Goal: Ask a question: Seek information or help from site administrators or community

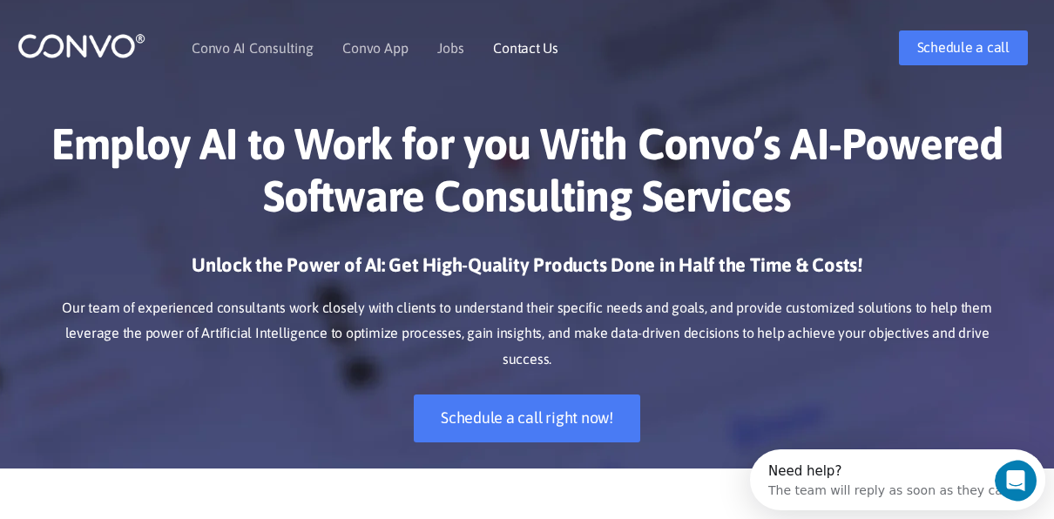
click at [503, 53] on link "Contact Us" at bounding box center [525, 48] width 65 height 14
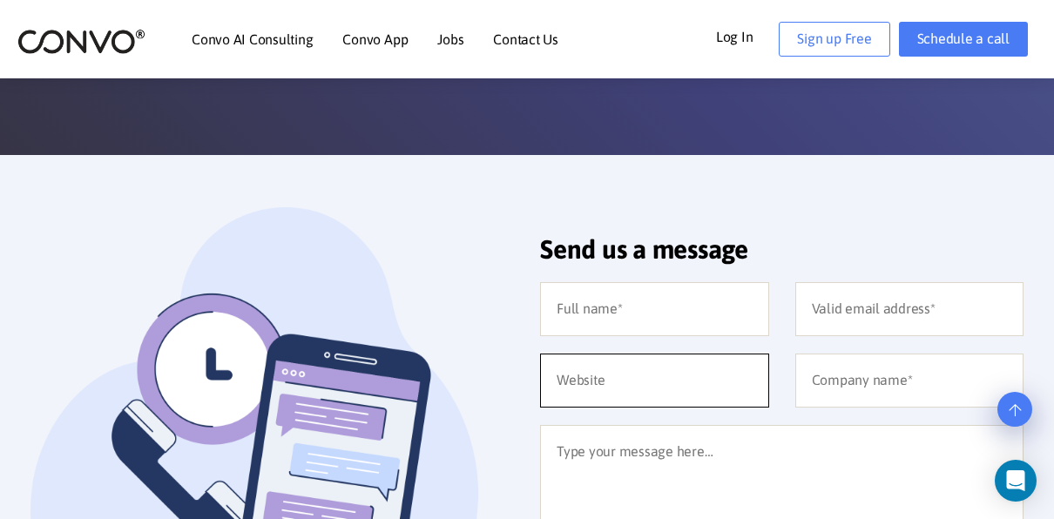
click at [554, 383] on input "text" at bounding box center [654, 381] width 229 height 54
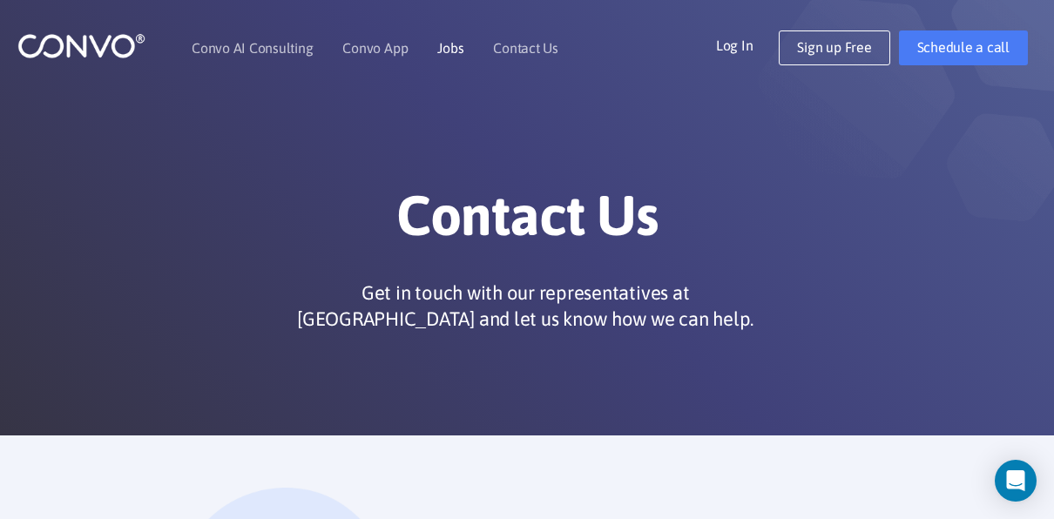
click at [445, 51] on link "Jobs" at bounding box center [450, 48] width 26 height 14
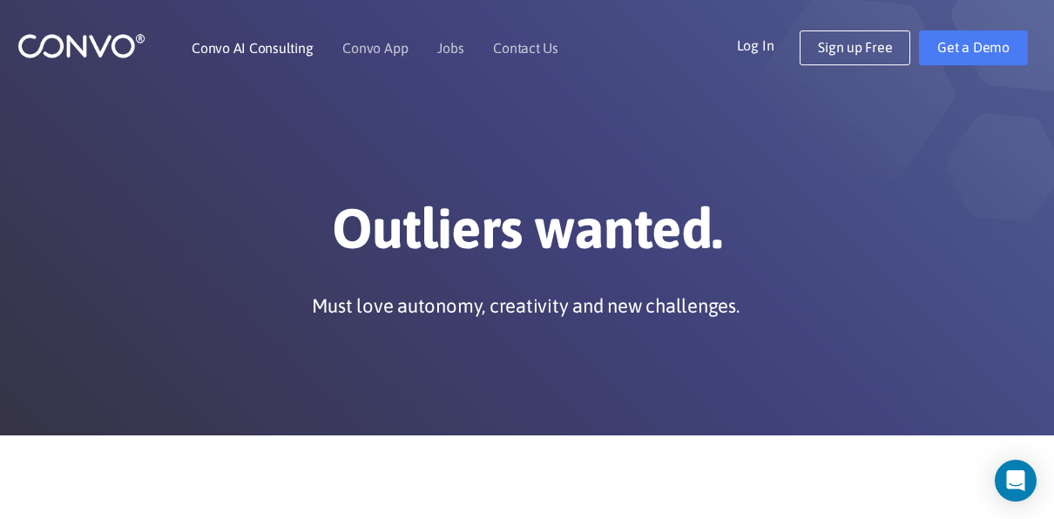
click at [271, 52] on link "Convo AI Consulting" at bounding box center [252, 48] width 121 height 14
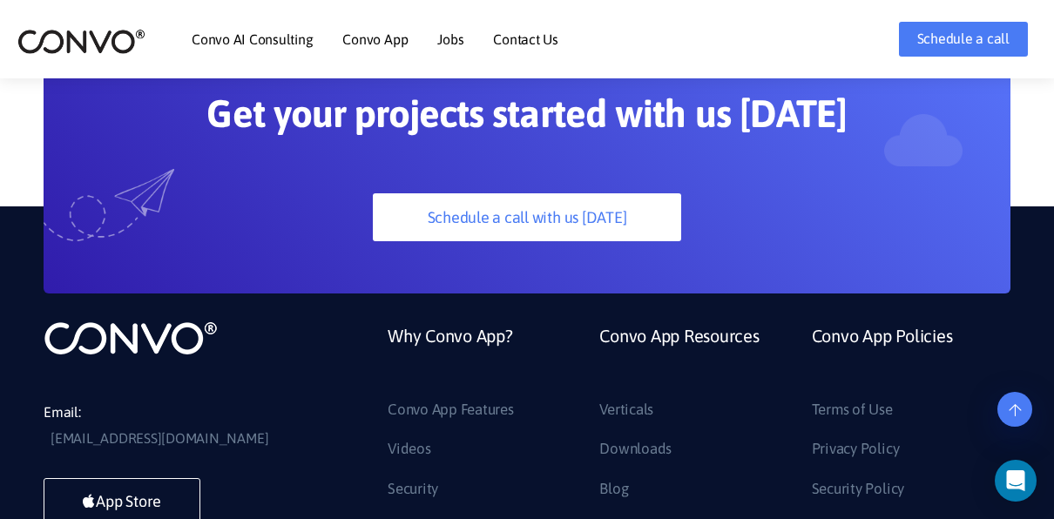
scroll to position [4790, 0]
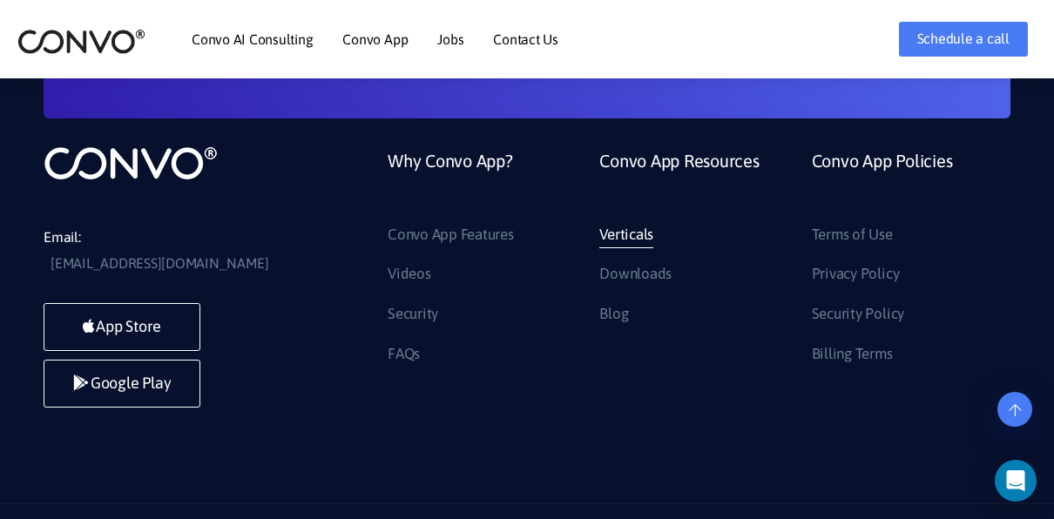
click at [618, 221] on link "Verticals" at bounding box center [626, 235] width 54 height 28
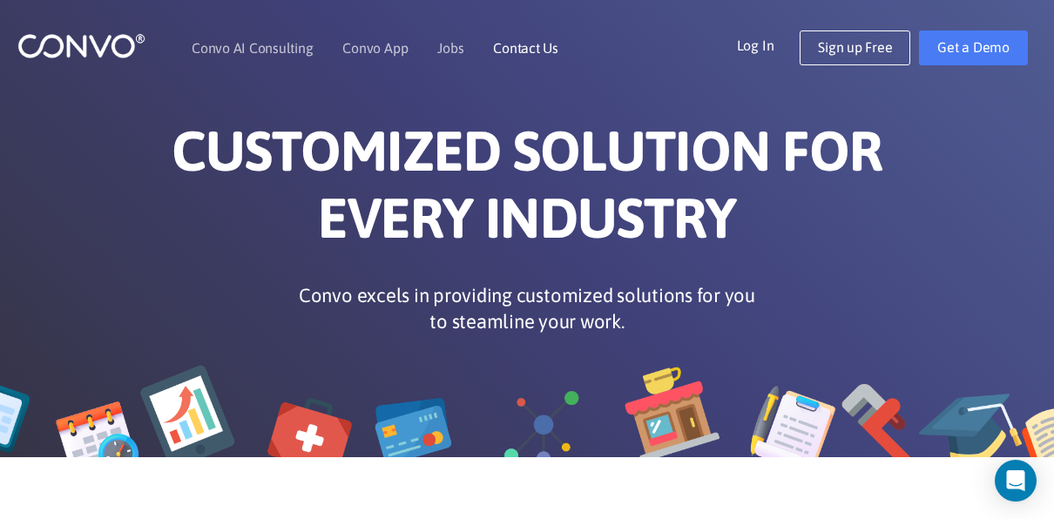
click at [525, 52] on link "Contact Us" at bounding box center [525, 48] width 65 height 14
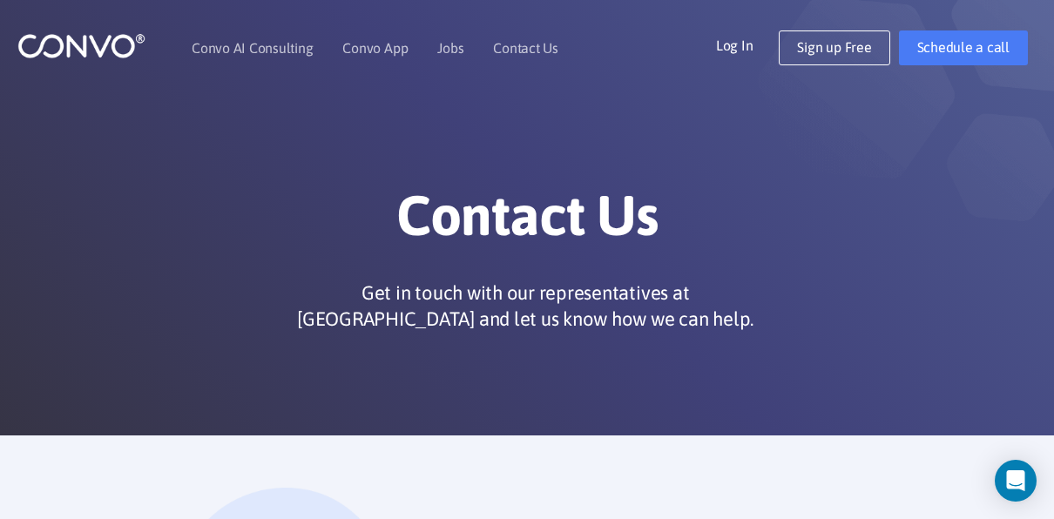
click at [447, 45] on link "Jobs" at bounding box center [450, 48] width 26 height 14
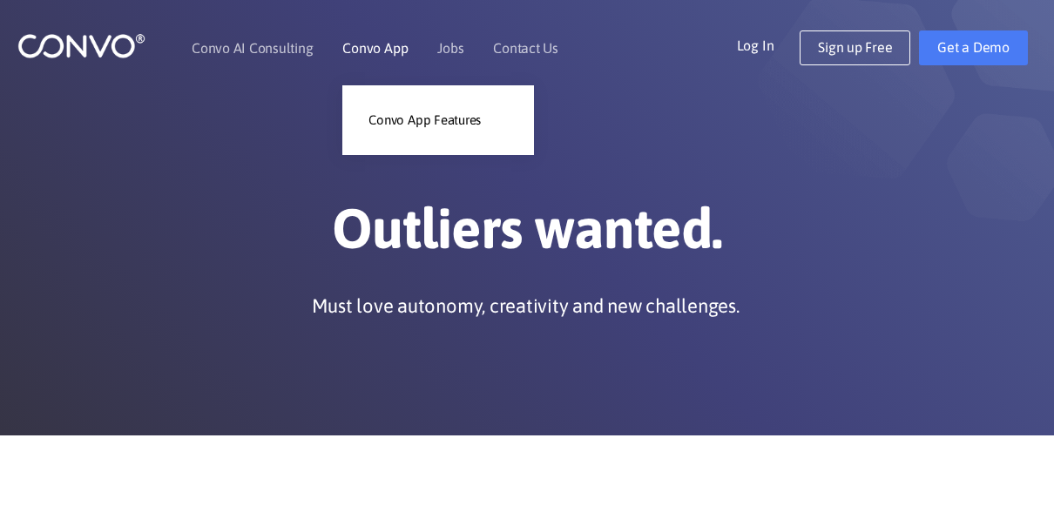
click at [370, 49] on link "Convo App" at bounding box center [374, 48] width 65 height 14
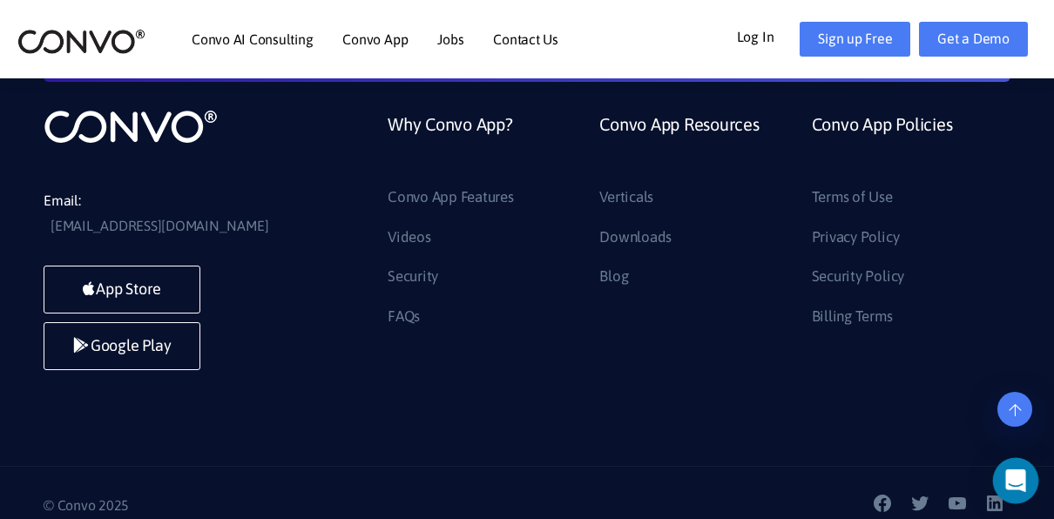
scroll to position [4127, 0]
click at [1015, 488] on icon "Open Intercom Messenger" at bounding box center [1015, 481] width 20 height 23
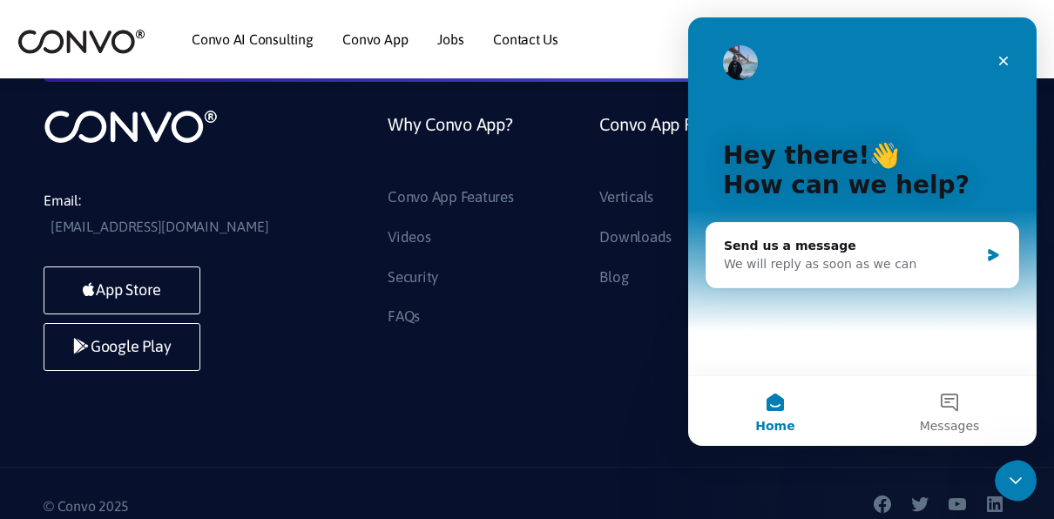
scroll to position [0, 0]
click at [789, 267] on div "We will reply as soon as we can" at bounding box center [851, 264] width 255 height 18
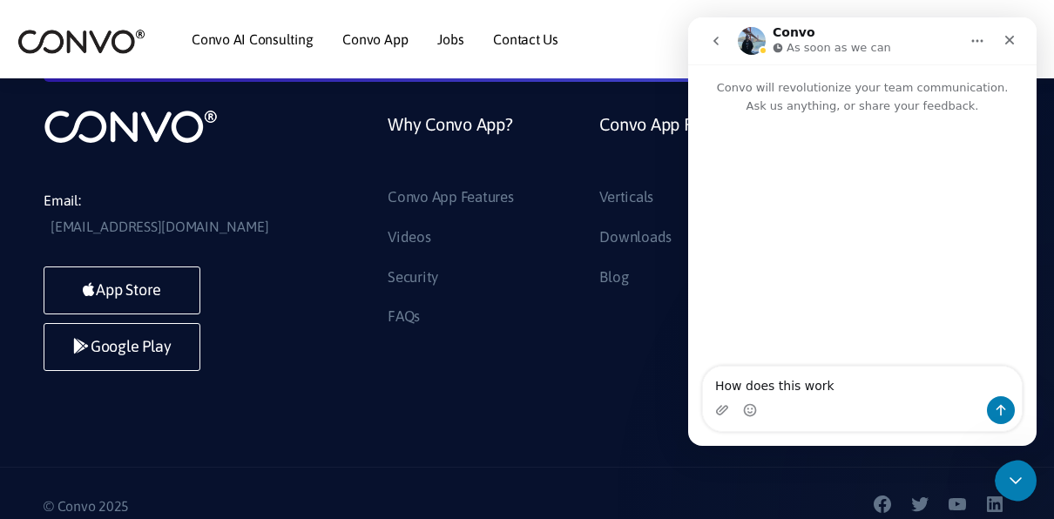
type textarea "How does this work?"
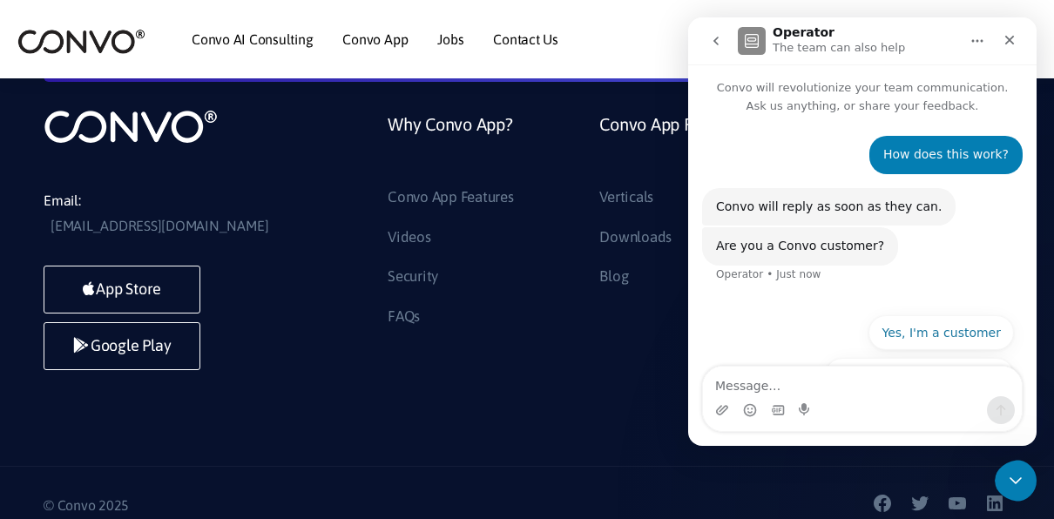
scroll to position [37, 0]
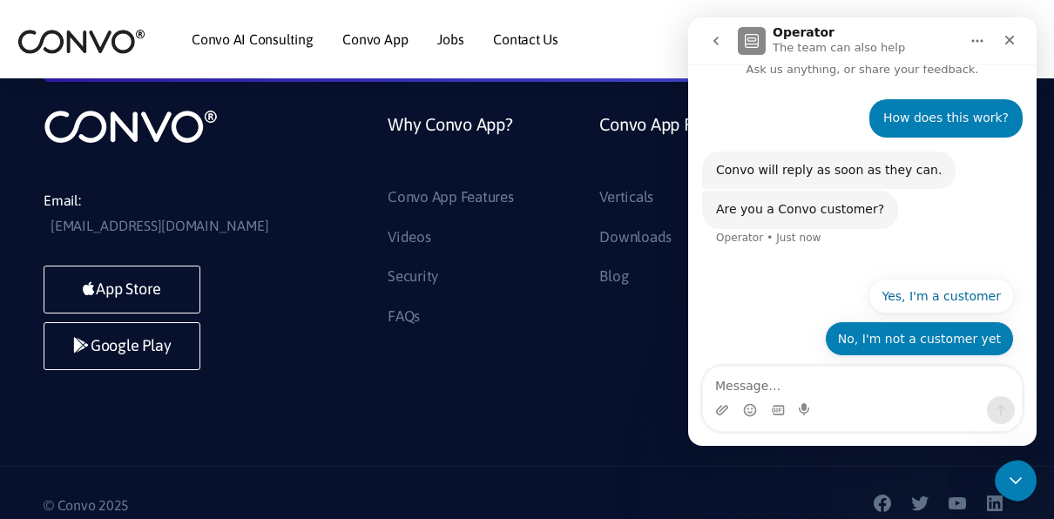
click at [890, 349] on button "No, I'm not a customer yet" at bounding box center [919, 339] width 189 height 35
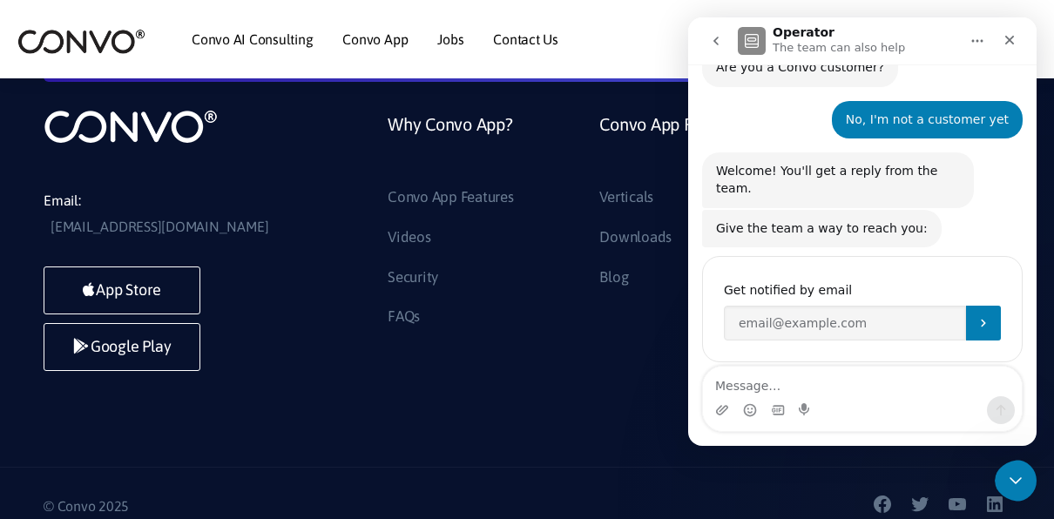
scroll to position [182, 0]
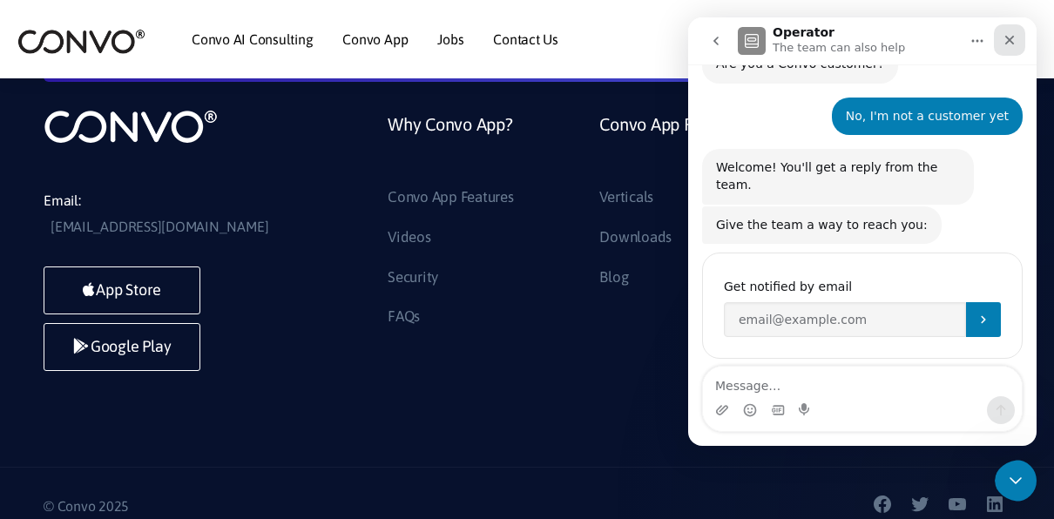
click at [1010, 46] on icon "Close" at bounding box center [1010, 40] width 14 height 14
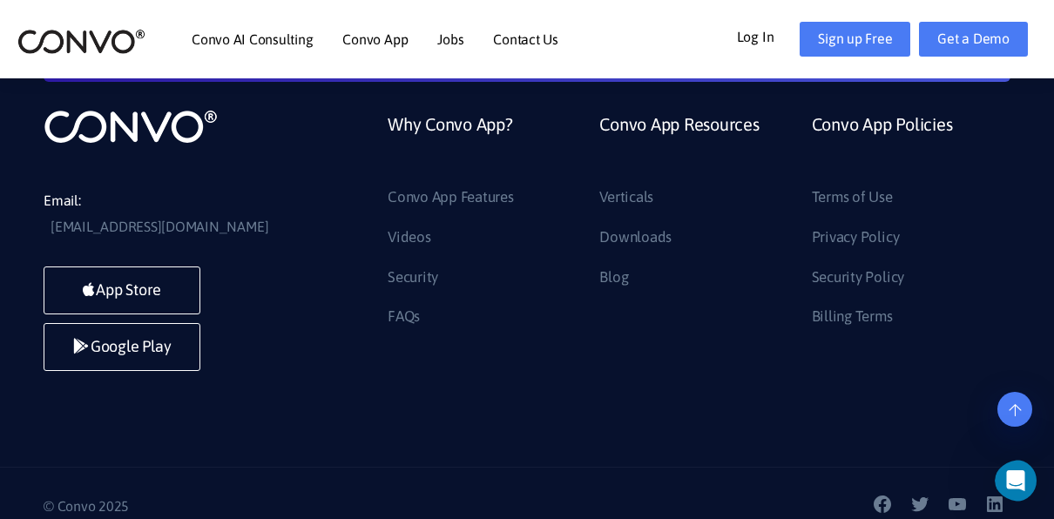
scroll to position [4155, 0]
click at [149, 348] on li "Google Play" at bounding box center [122, 350] width 157 height 57
click at [169, 349] on li "Google Play" at bounding box center [122, 350] width 157 height 57
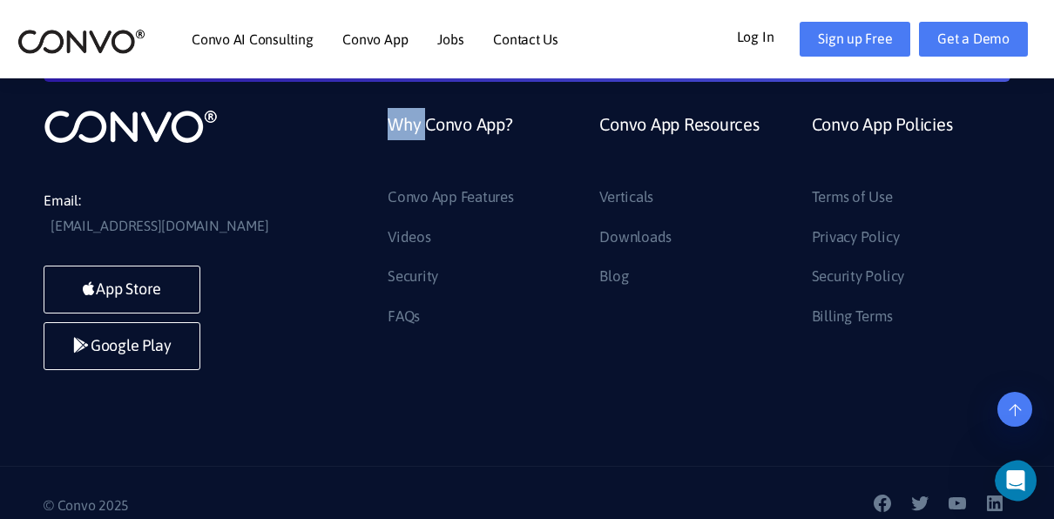
click at [169, 349] on li "Google Play" at bounding box center [122, 350] width 157 height 57
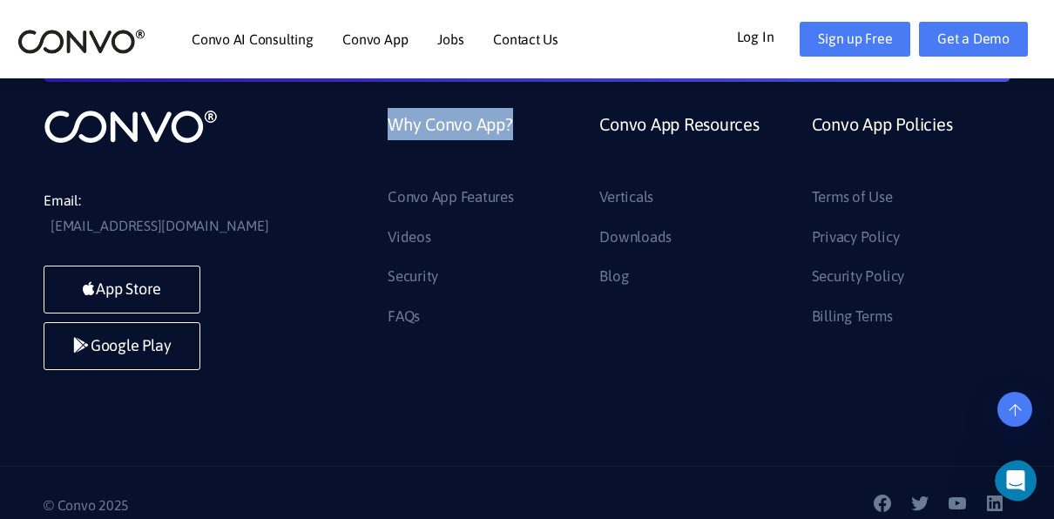
click at [169, 349] on li "Google Play" at bounding box center [122, 350] width 157 height 57
click at [169, 349] on li "Google Play" at bounding box center [122, 351] width 157 height 57
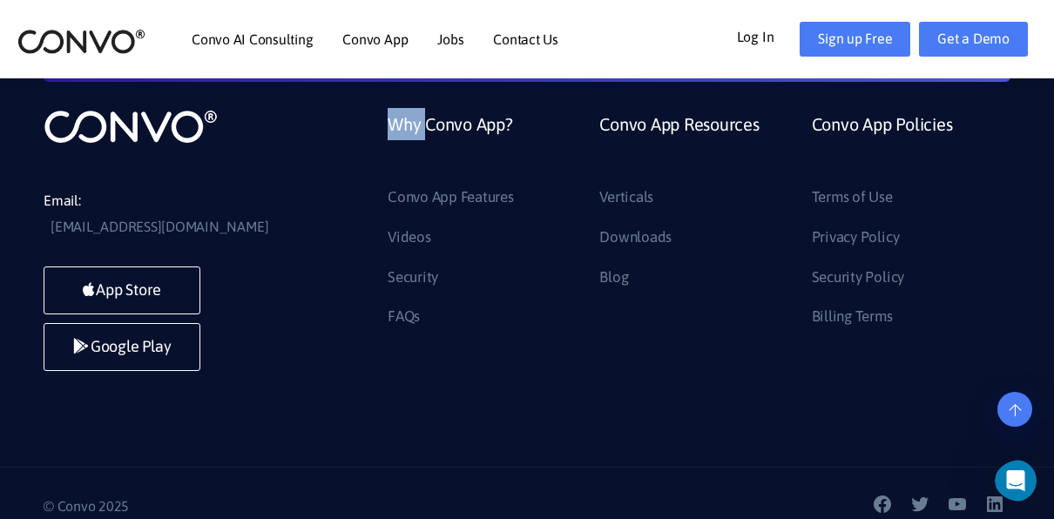
click at [169, 349] on li "Google Play" at bounding box center [122, 351] width 157 height 57
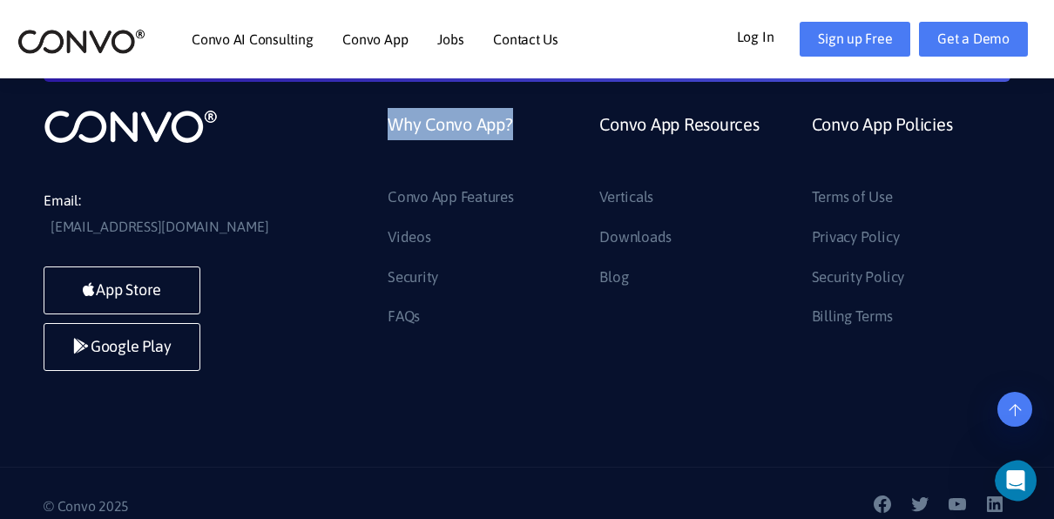
click at [169, 349] on li "Google Play" at bounding box center [122, 351] width 157 height 57
drag, startPoint x: 169, startPoint y: 349, endPoint x: 274, endPoint y: 332, distance: 106.7
click at [169, 349] on li "Google Play" at bounding box center [122, 351] width 157 height 57
click at [287, 335] on div "App Store Google Play" at bounding box center [174, 323] width 261 height 113
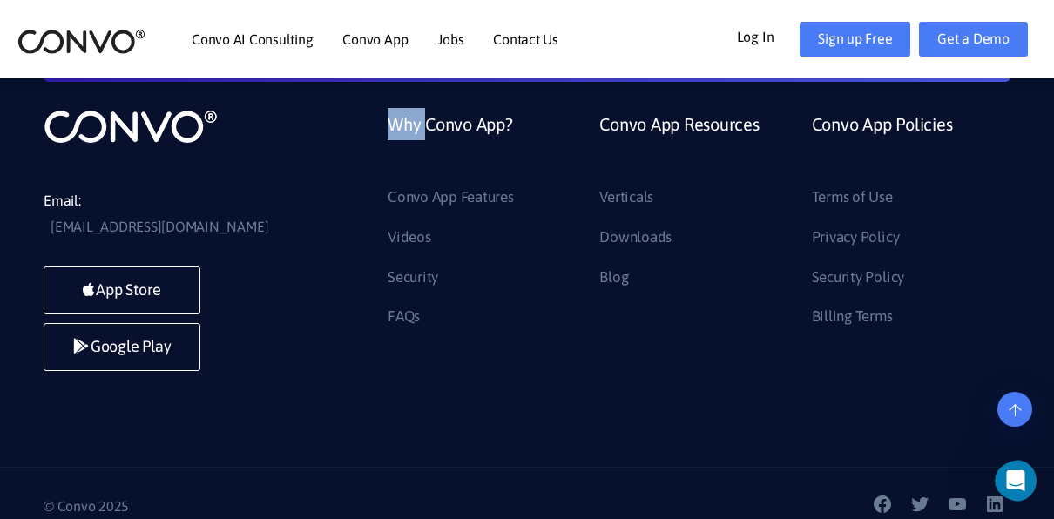
click at [287, 335] on div "App Store Google Play" at bounding box center [174, 323] width 261 height 113
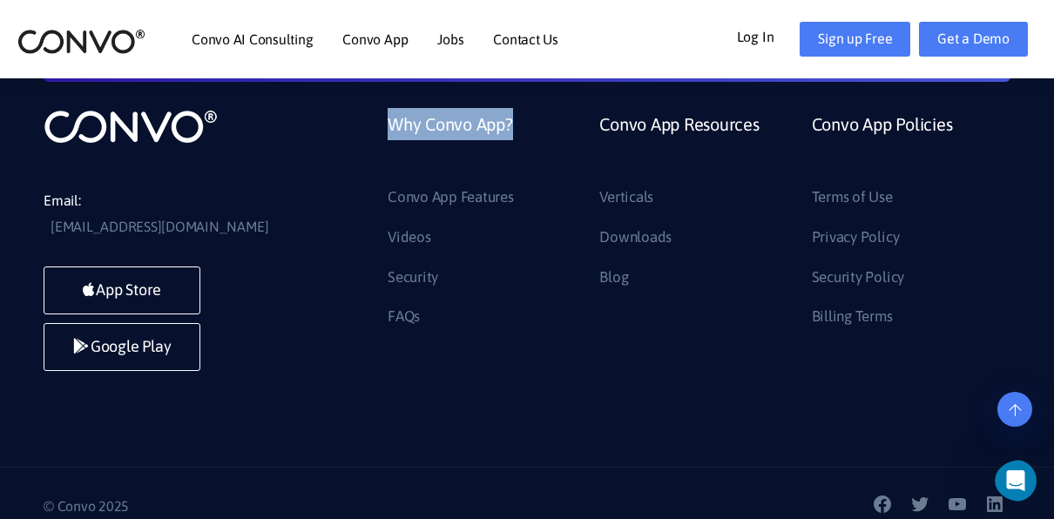
click at [287, 335] on div "App Store Google Play" at bounding box center [174, 323] width 261 height 113
drag, startPoint x: 287, startPoint y: 335, endPoint x: 274, endPoint y: 248, distance: 87.2
click at [278, 267] on div "App Store Google Play" at bounding box center [174, 323] width 261 height 113
click at [274, 267] on div "App Store Google Play" at bounding box center [174, 323] width 261 height 113
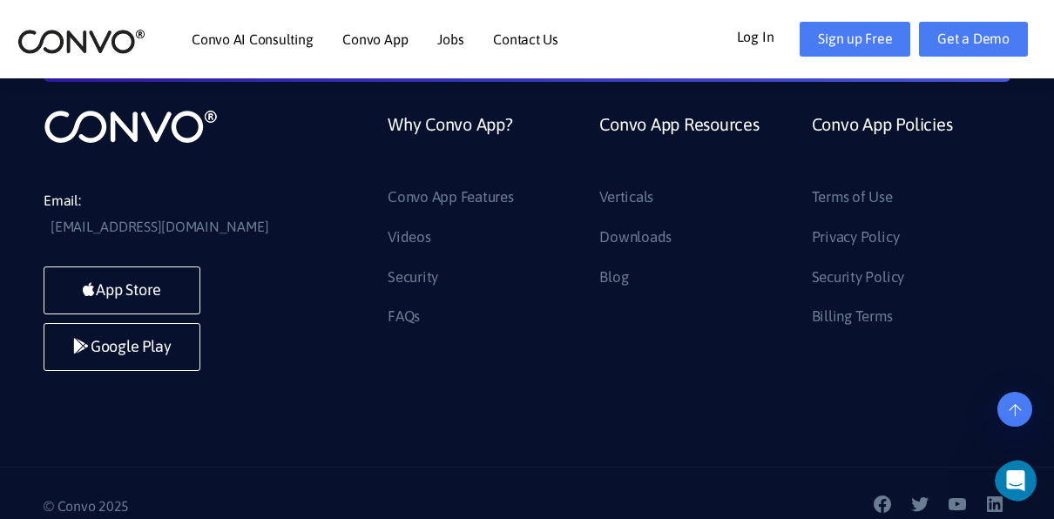
click at [274, 267] on div "App Store Google Play" at bounding box center [174, 323] width 261 height 113
drag, startPoint x: 274, startPoint y: 247, endPoint x: 319, endPoint y: 338, distance: 101.3
click at [319, 338] on div "Email: support@convo.com App Store Google Play" at bounding box center [196, 244] width 305 height 272
drag, startPoint x: 319, startPoint y: 338, endPoint x: 306, endPoint y: 355, distance: 21.8
click at [306, 355] on div "Email: support@convo.com App Store Google Play Why Convo App? Convo App Feature…" at bounding box center [527, 231] width 1054 height 472
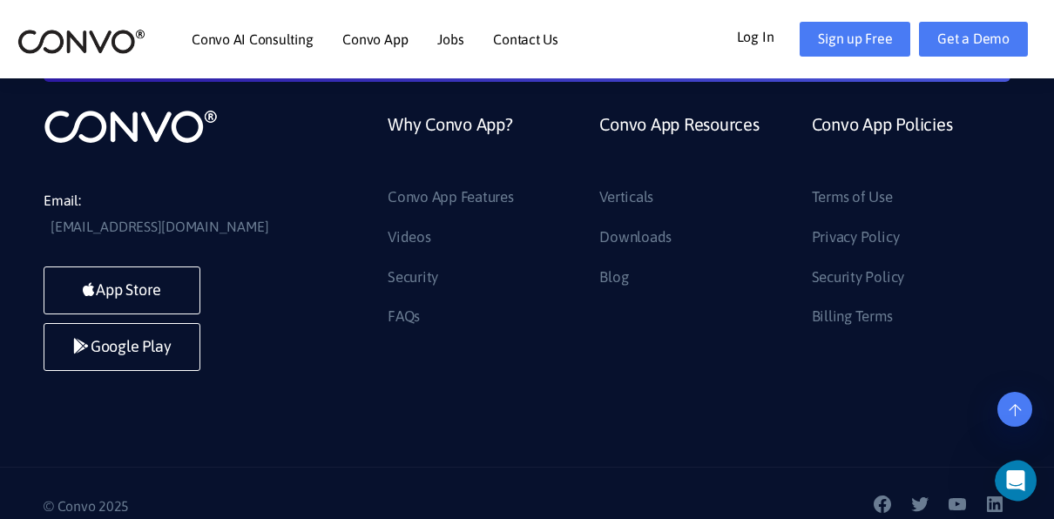
click at [306, 355] on div "Email: support@convo.com App Store Google Play Why Convo App? Convo App Feature…" at bounding box center [527, 231] width 1054 height 472
drag, startPoint x: 306, startPoint y: 355, endPoint x: 449, endPoint y: 492, distance: 197.8
click at [449, 494] on p "© Convo 2025" at bounding box center [279, 507] width 470 height 26
click at [416, 495] on div "© Convo 2025 facebook_link twitter_link youtube_link linkedin_link" at bounding box center [527, 506] width 1054 height 79
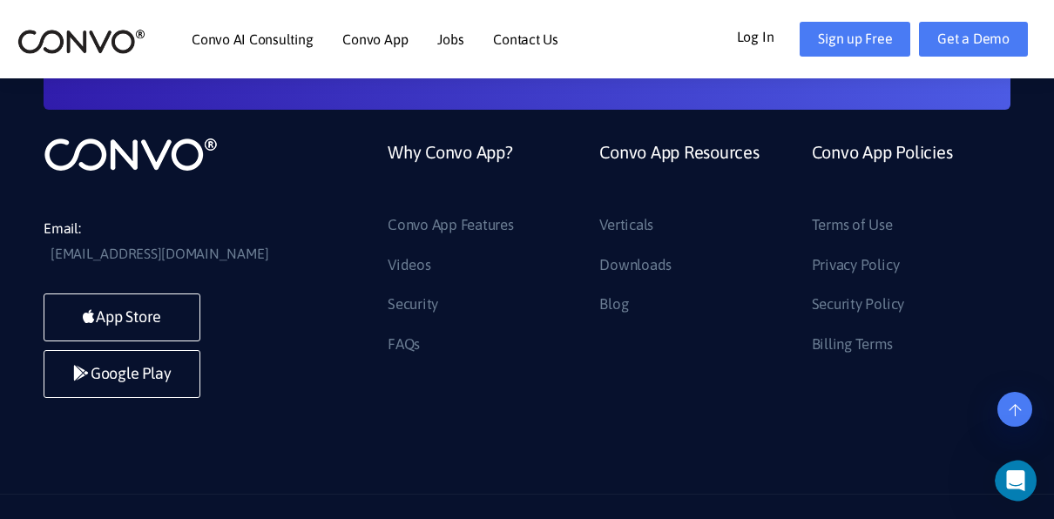
scroll to position [4155, 0]
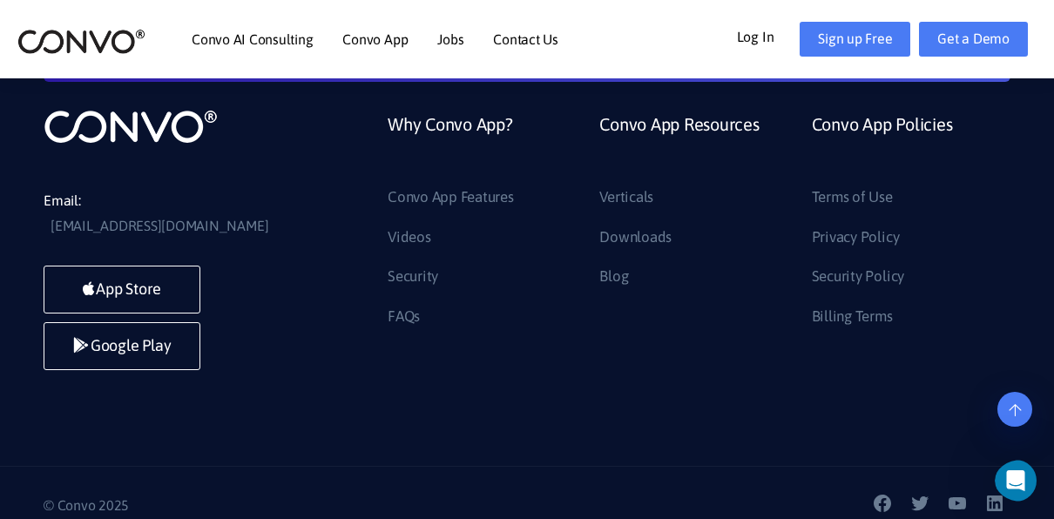
click at [618, 466] on div "© Convo 2025 facebook_link twitter_link youtube_link linkedin_link" at bounding box center [527, 505] width 1054 height 79
click at [678, 493] on div "facebook_link twitter_link youtube_link linkedin_link" at bounding box center [775, 506] width 497 height 26
drag, startPoint x: 678, startPoint y: 490, endPoint x: 640, endPoint y: 467, distance: 43.8
click at [640, 493] on div "facebook_link twitter_link youtube_link linkedin_link" at bounding box center [775, 506] width 497 height 26
